Goal: Download file/media

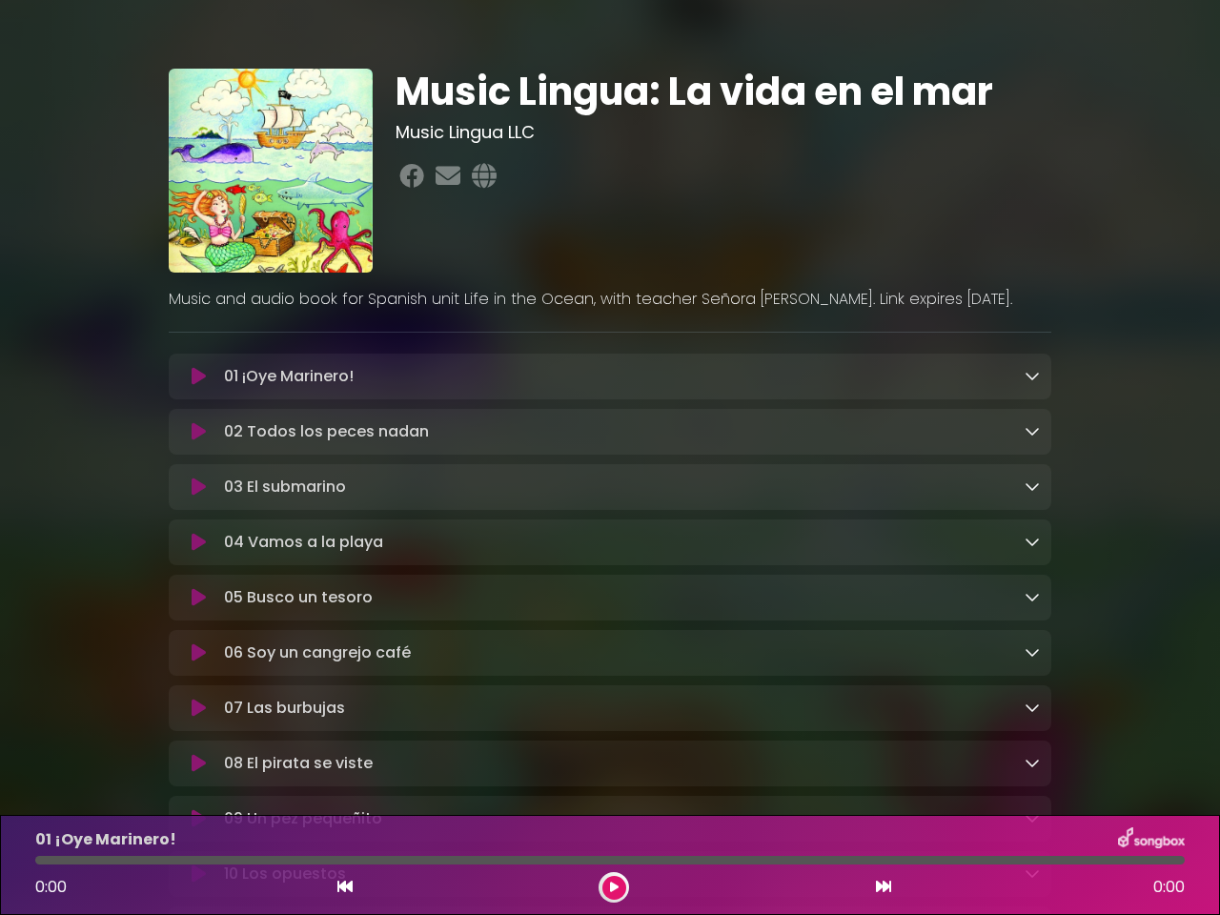
click at [198, 378] on icon at bounding box center [199, 376] width 14 height 19
click at [1033, 377] on icon at bounding box center [1032, 375] width 15 height 15
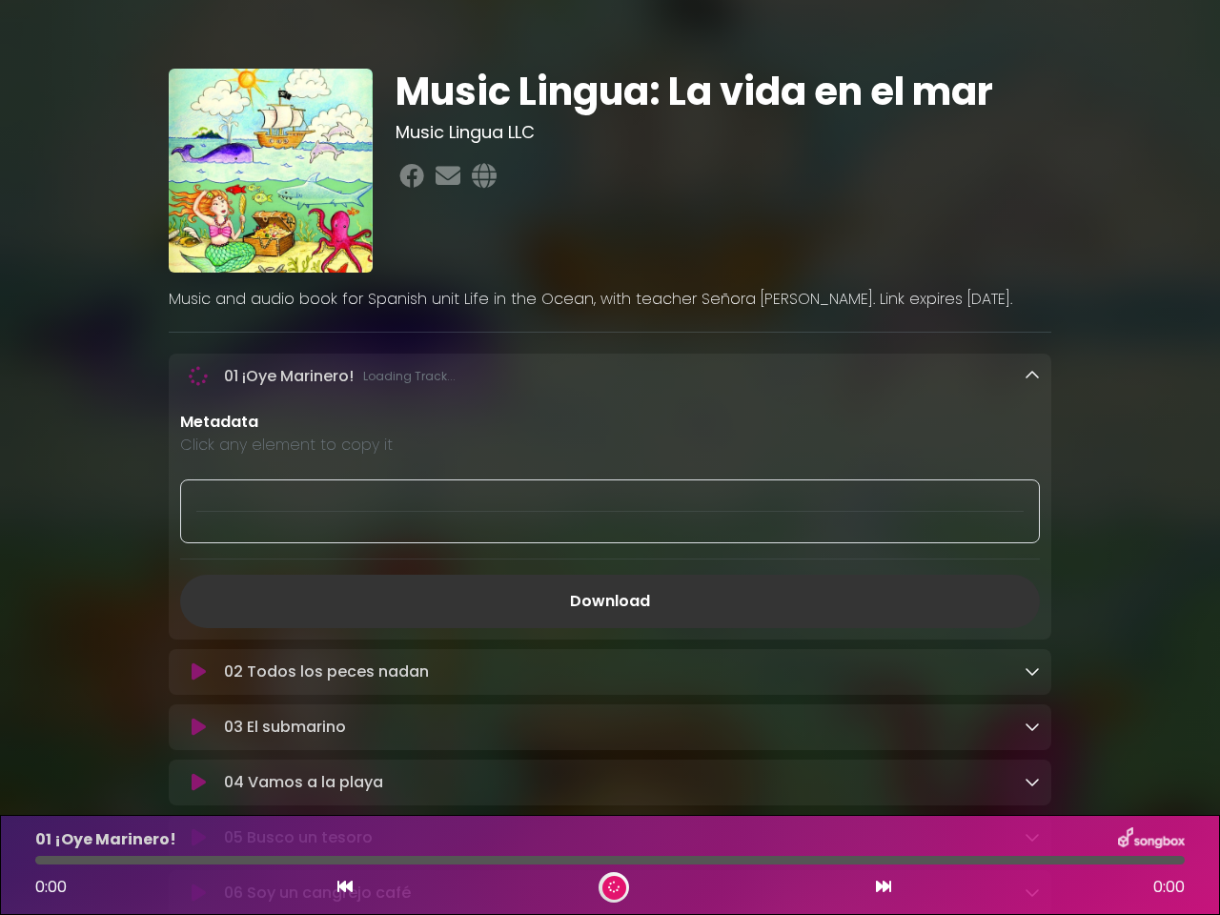
click at [198, 434] on p "Metadata" at bounding box center [610, 422] width 860 height 23
click at [1033, 433] on p "Metadata" at bounding box center [610, 422] width 860 height 23
click at [198, 490] on div at bounding box center [610, 512] width 860 height 64
click at [1033, 489] on div at bounding box center [610, 512] width 860 height 64
click at [198, 546] on div "Metadata Click any element to copy it Download" at bounding box center [610, 519] width 883 height 217
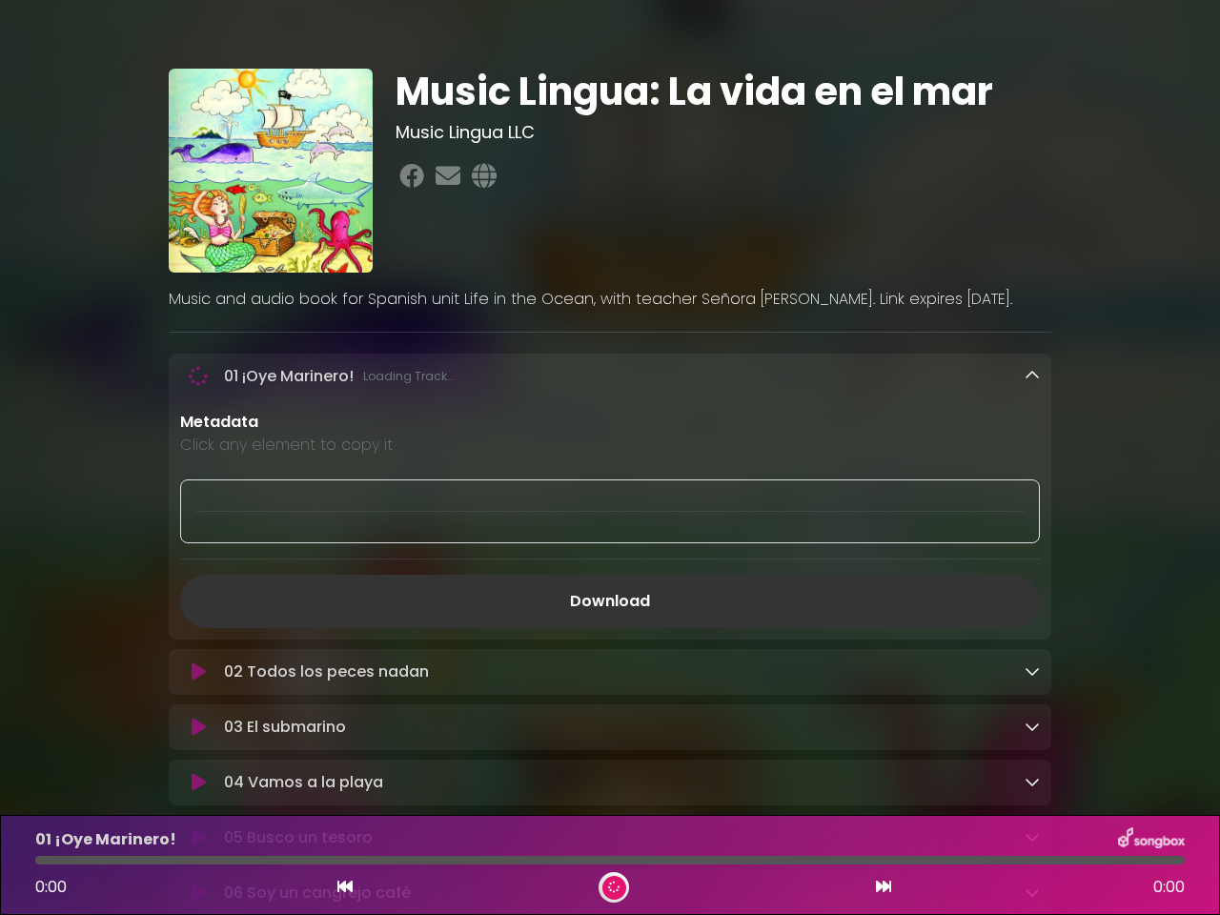
click at [1033, 545] on div "Metadata Click any element to copy it Download" at bounding box center [610, 519] width 883 height 217
click at [198, 603] on link "Download" at bounding box center [610, 601] width 860 height 53
click at [1033, 602] on link "Download" at bounding box center [610, 601] width 860 height 53
